Goal: Book appointment/travel/reservation

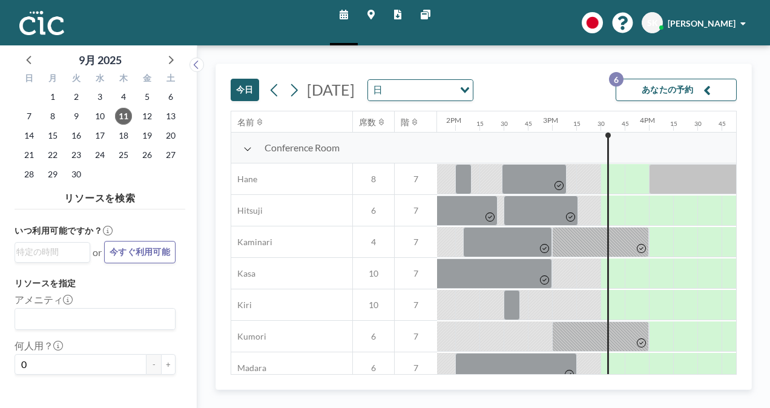
scroll to position [0, 1341]
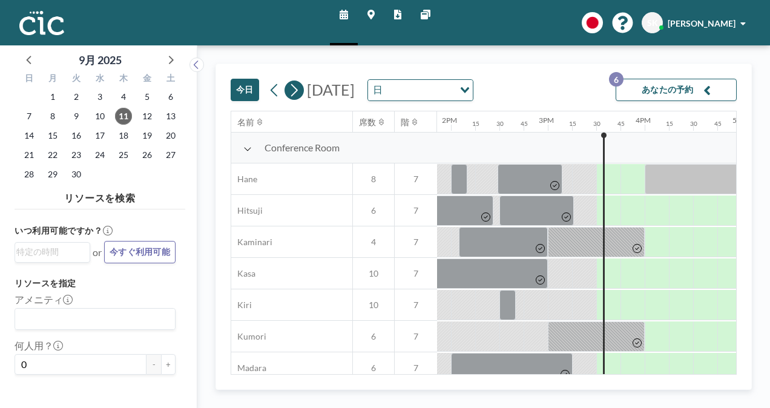
click at [299, 88] on button at bounding box center [293, 89] width 19 height 19
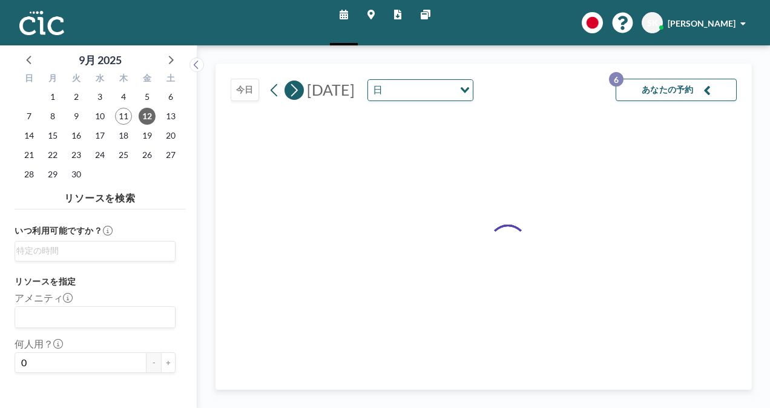
click at [299, 88] on button at bounding box center [293, 89] width 19 height 19
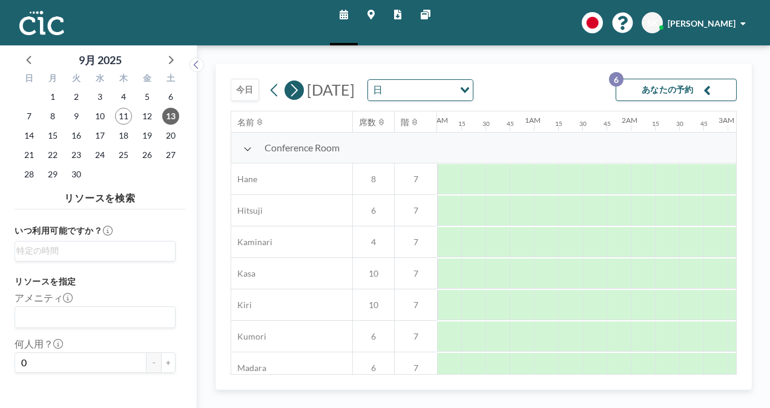
scroll to position [0, 0]
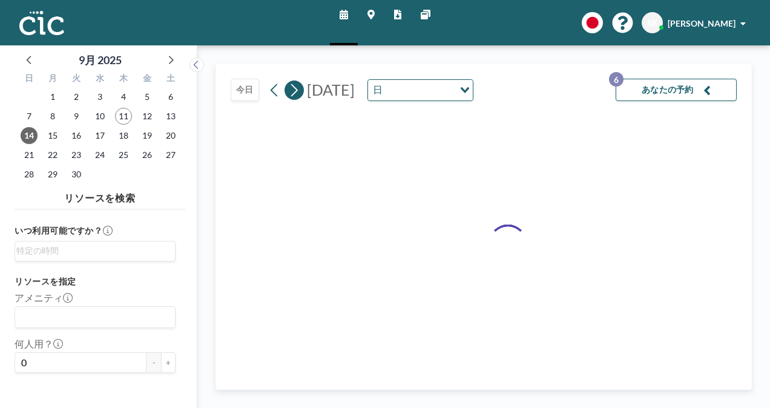
click at [299, 88] on button at bounding box center [293, 89] width 19 height 19
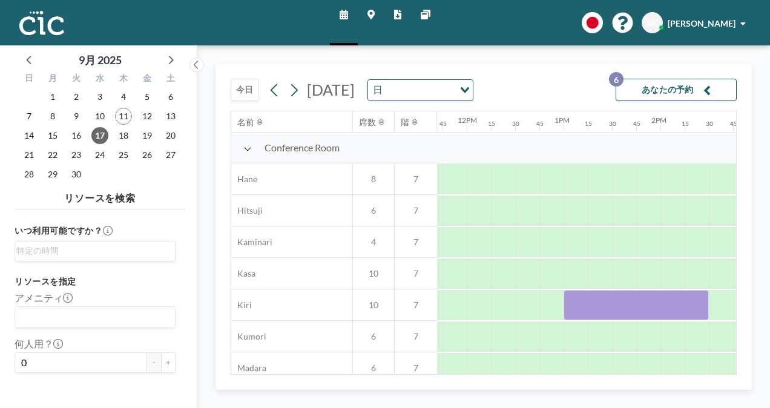
scroll to position [0, 1153]
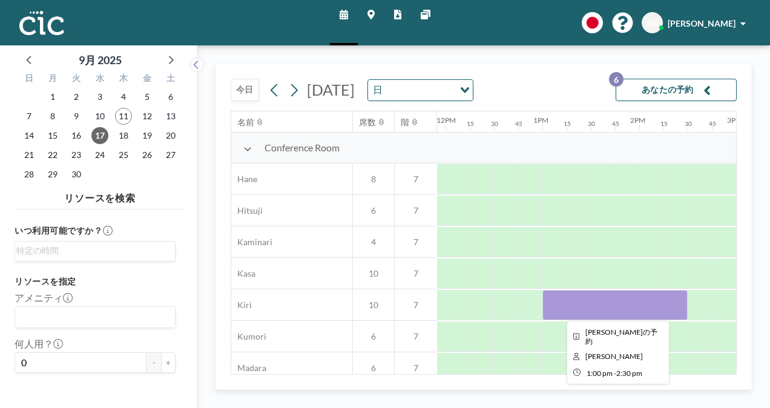
click at [577, 306] on div at bounding box center [614, 305] width 145 height 30
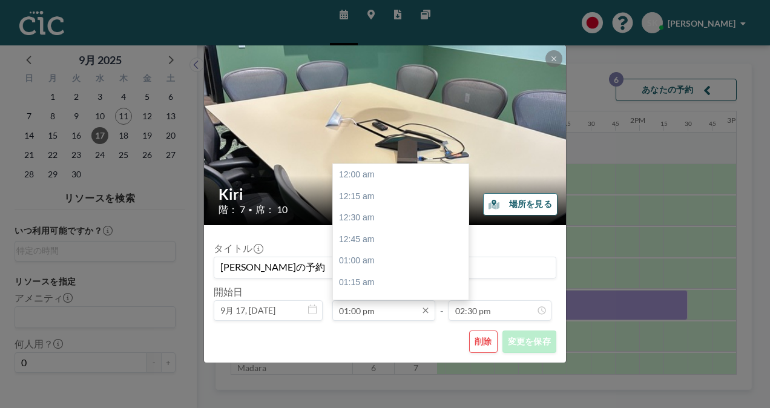
scroll to position [1249, 0]
click at [403, 311] on input "01:00 pm" at bounding box center [383, 310] width 103 height 21
click at [415, 287] on div "03:00 pm" at bounding box center [404, 287] width 142 height 22
type input "03:00 pm"
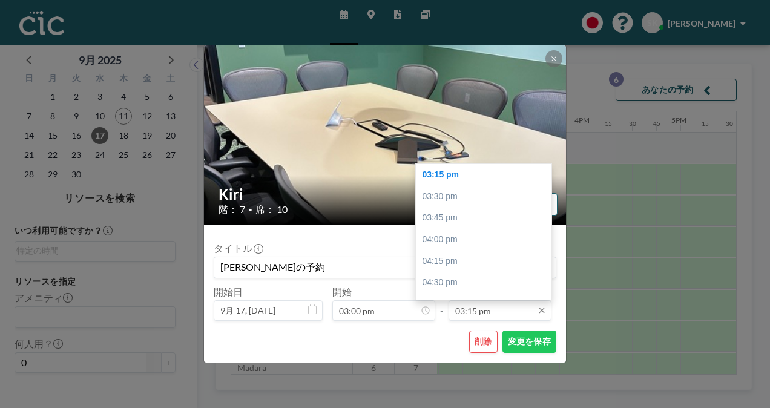
scroll to position [0, 1428]
click at [544, 310] on icon at bounding box center [542, 311] width 10 height 10
click at [494, 267] on div "05:00 pm" at bounding box center [487, 265] width 142 height 22
type input "05:00 pm"
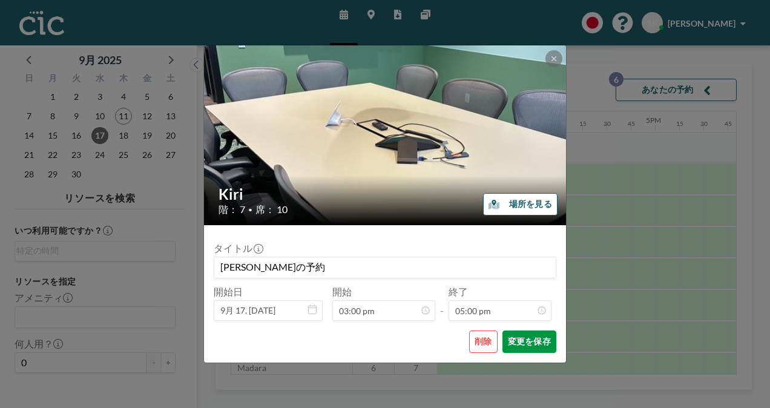
scroll to position [1464, 0]
click at [526, 339] on button "変更を保存" at bounding box center [529, 341] width 54 height 22
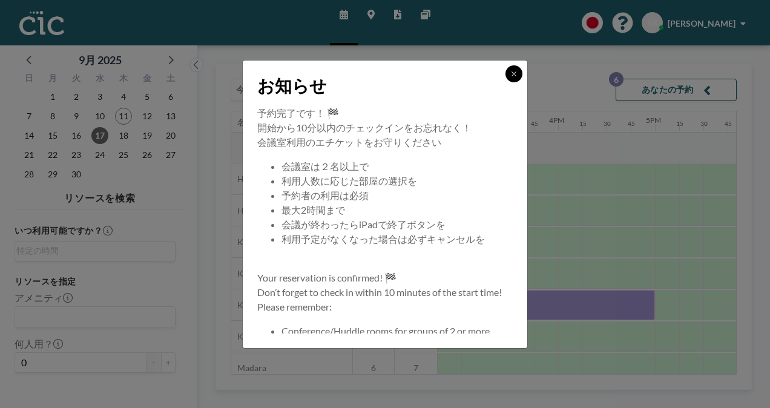
click at [509, 78] on button at bounding box center [513, 73] width 17 height 17
